Goal: Navigation & Orientation: Find specific page/section

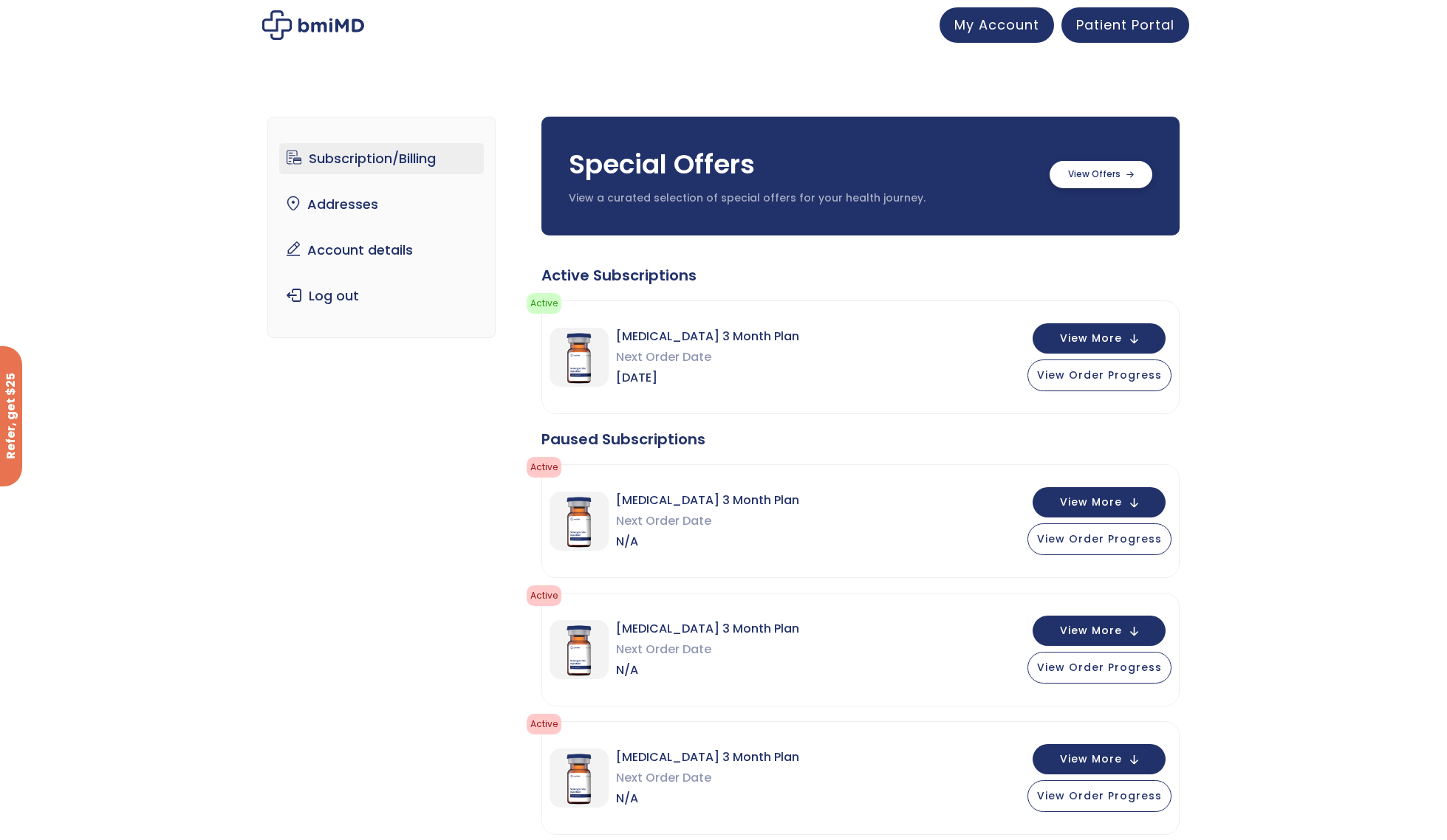
click at [1099, 168] on label at bounding box center [1100, 175] width 103 height 28
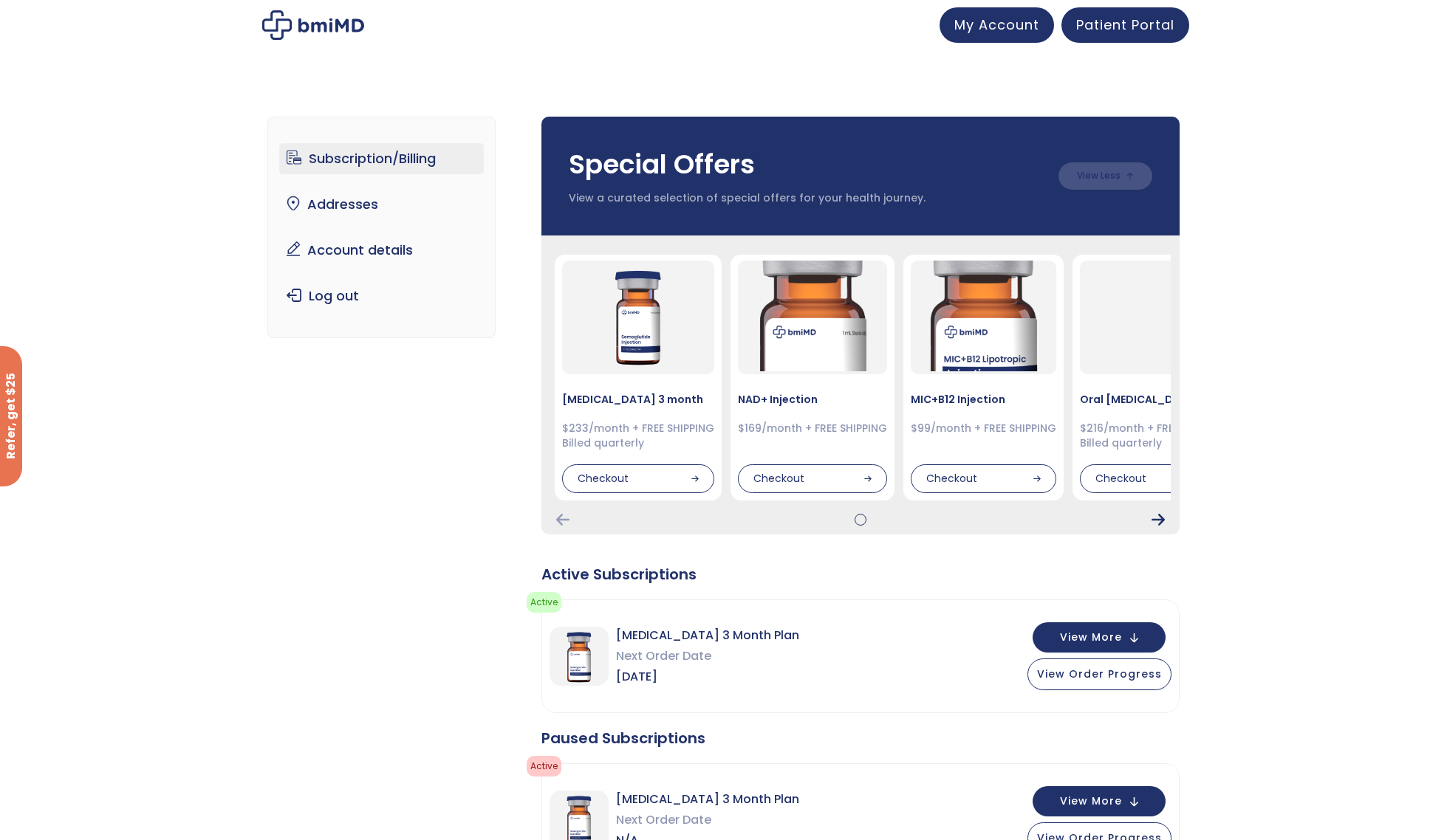
click at [1163, 521] on icon "Next Card" at bounding box center [1157, 519] width 13 height 12
click at [1158, 521] on icon "Next Card" at bounding box center [1157, 519] width 13 height 12
click at [1163, 516] on icon "Next Card" at bounding box center [1157, 519] width 13 height 12
click at [290, 28] on img at bounding box center [313, 25] width 102 height 29
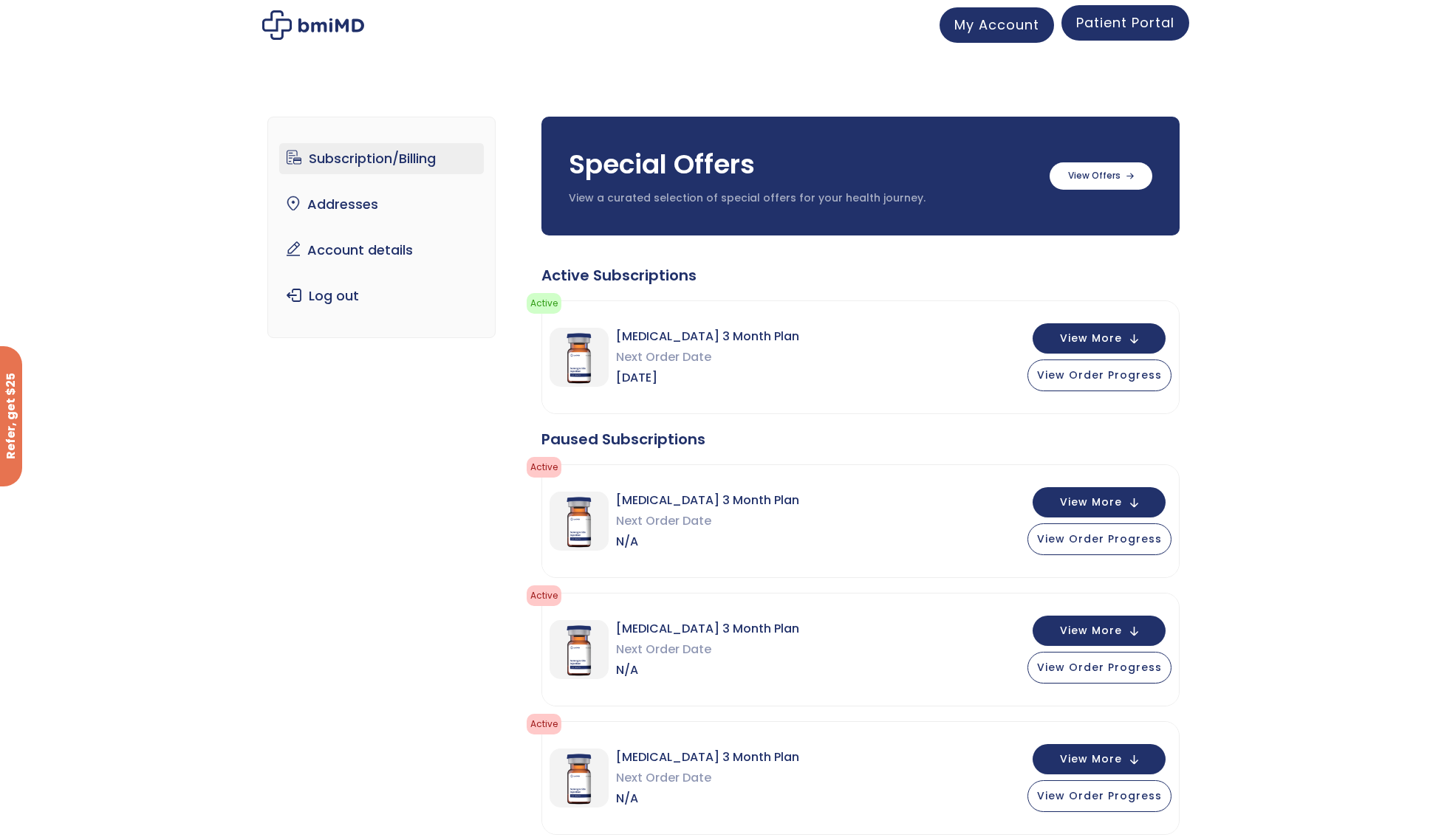
click at [1132, 23] on span "Patient Portal" at bounding box center [1124, 22] width 98 height 18
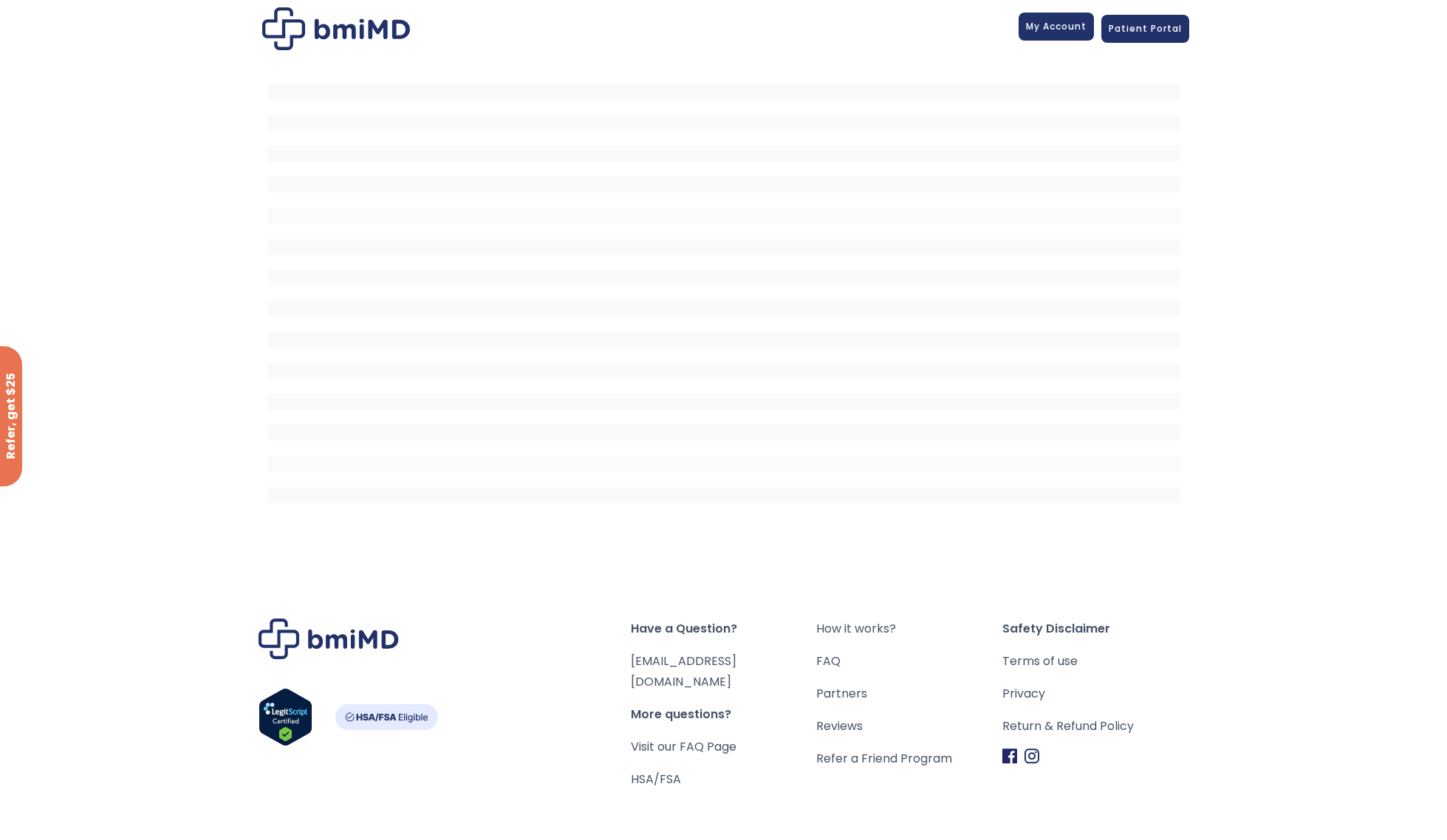
click at [1064, 21] on span "My Account" at bounding box center [1056, 27] width 61 height 13
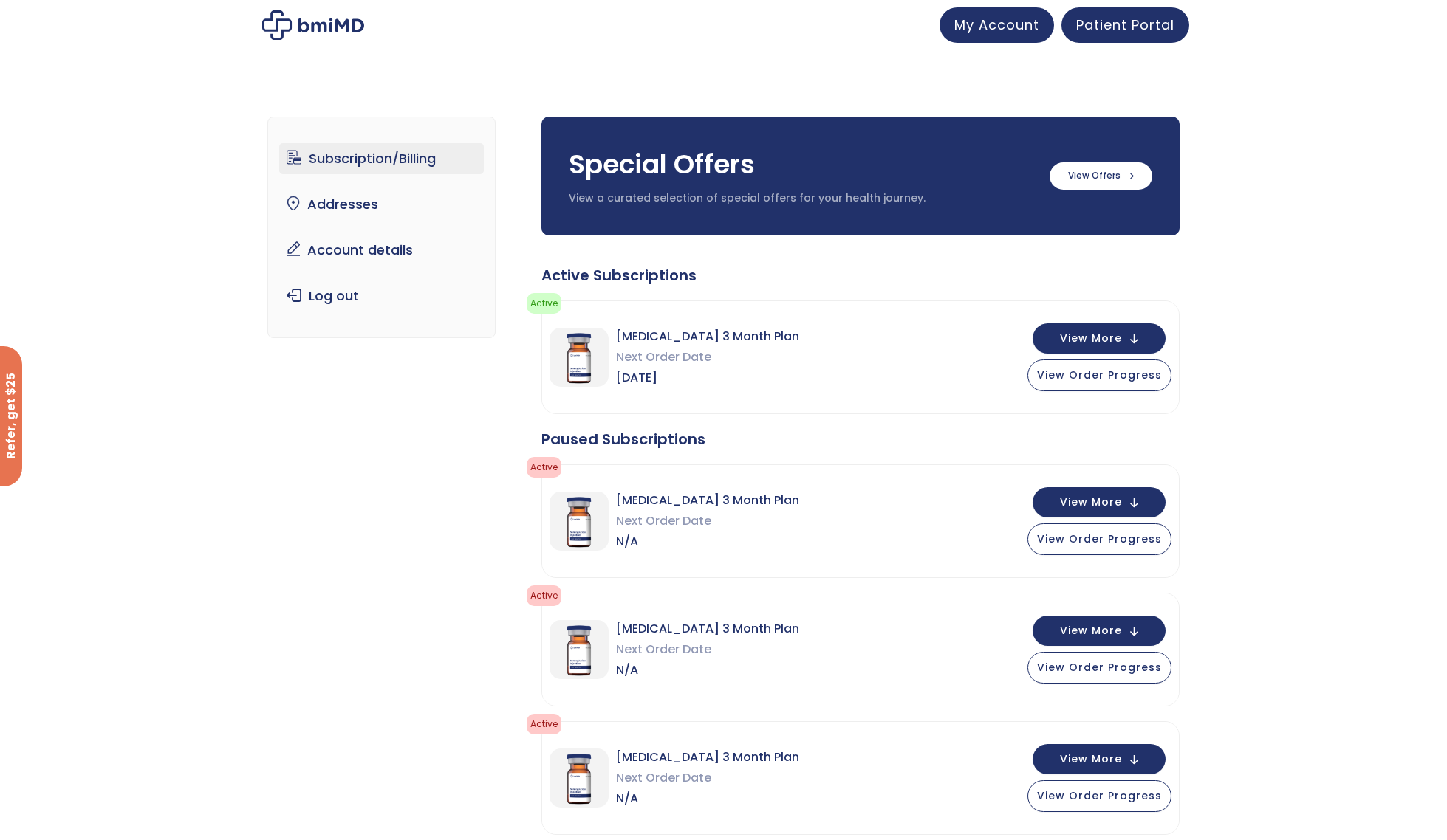
click at [328, 25] on img at bounding box center [313, 25] width 102 height 29
